Goal: Task Accomplishment & Management: Manage account settings

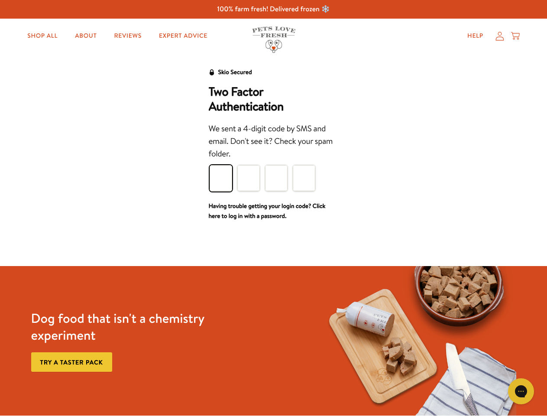
click at [273, 159] on div "We sent a 4-digit code by SMS and email. Don't see it? Check your spam folder." at bounding box center [274, 141] width 130 height 38
click at [521, 391] on icon "Open gorgias live chat" at bounding box center [520, 391] width 8 height 8
